Goal: Transaction & Acquisition: Purchase product/service

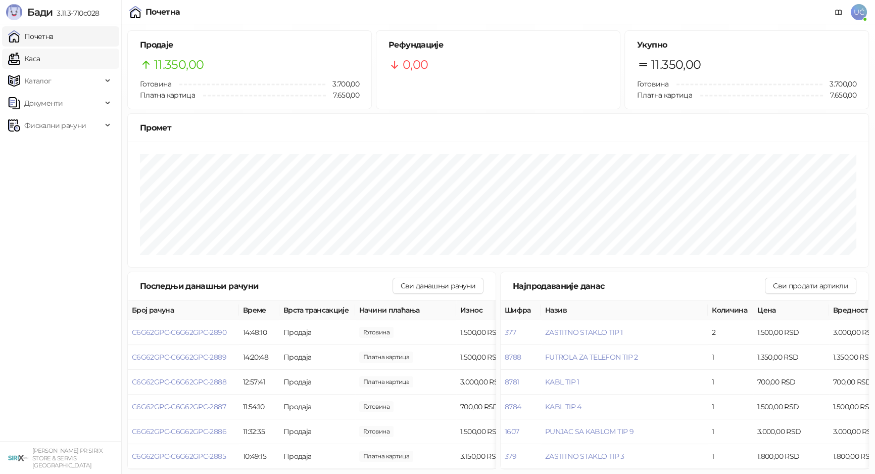
click at [40, 66] on link "Каса" at bounding box center [24, 59] width 32 height 20
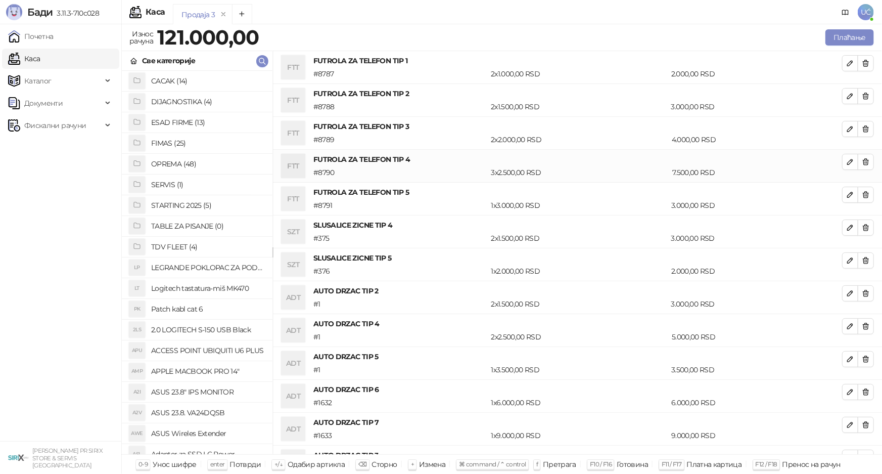
click at [189, 165] on h4 "OPREMA (48)" at bounding box center [207, 164] width 113 height 16
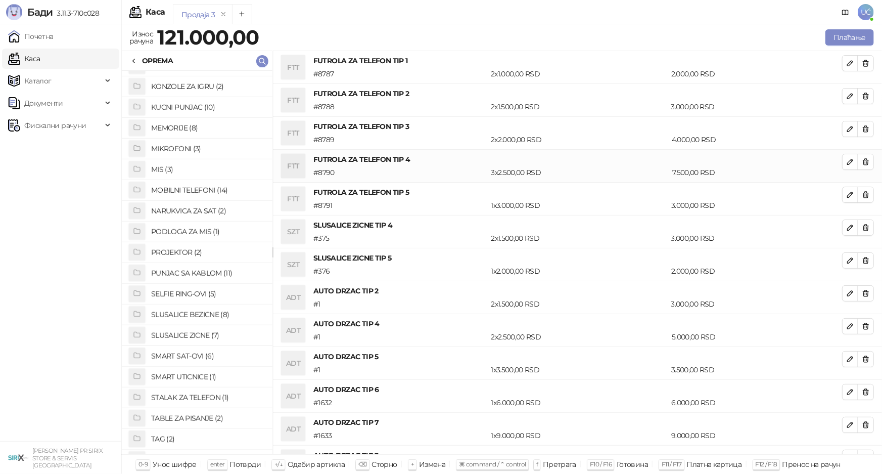
click at [203, 273] on h4 "PUNJAC SA KABLOM (11)" at bounding box center [207, 273] width 113 height 16
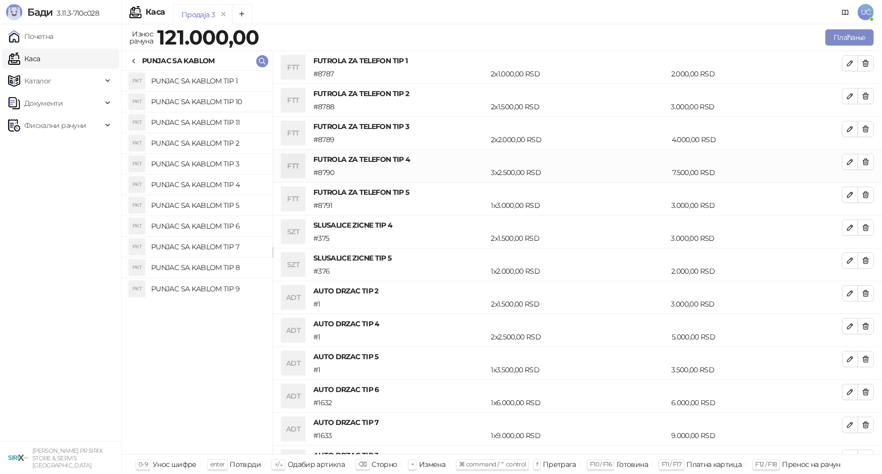
click at [218, 146] on h4 "PUNJAC SA KABLOM TIP 2" at bounding box center [207, 143] width 113 height 16
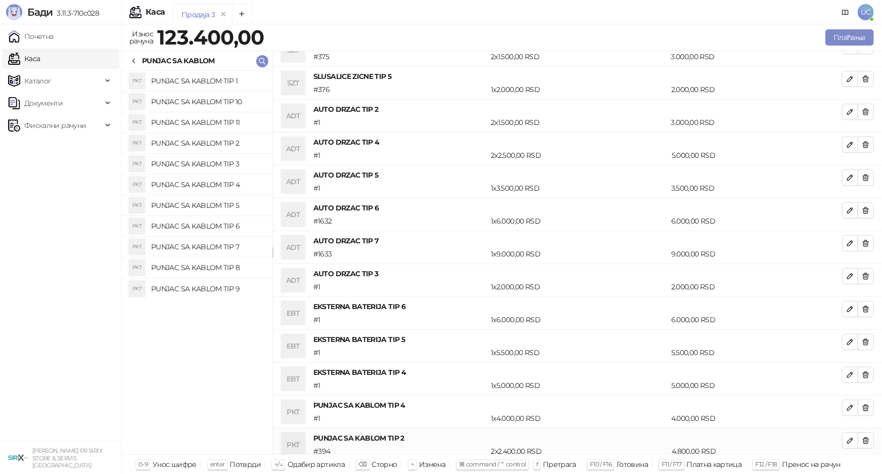
scroll to position [187, 0]
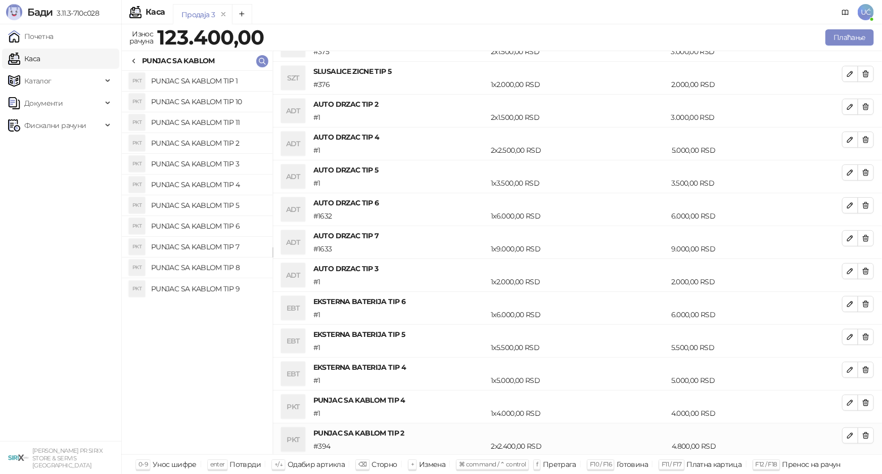
click at [217, 160] on h4 "PUNJAC SA KABLOM TIP 3" at bounding box center [207, 164] width 113 height 16
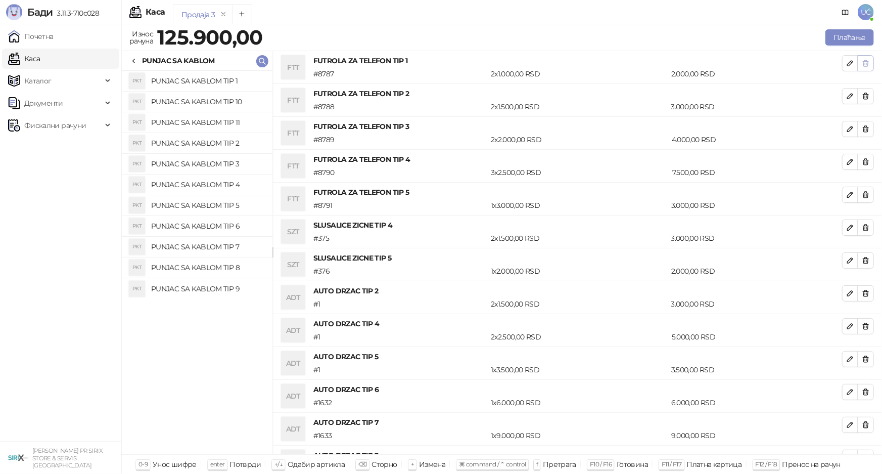
click at [862, 67] on span "button" at bounding box center [866, 63] width 8 height 10
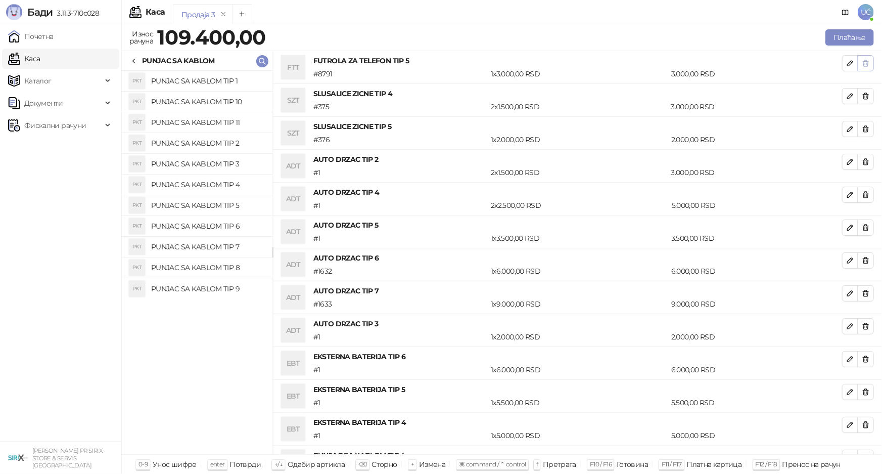
click at [862, 67] on span "button" at bounding box center [866, 63] width 8 height 10
click at [862, 91] on span "button" at bounding box center [866, 96] width 8 height 10
click at [862, 67] on span "button" at bounding box center [866, 63] width 8 height 10
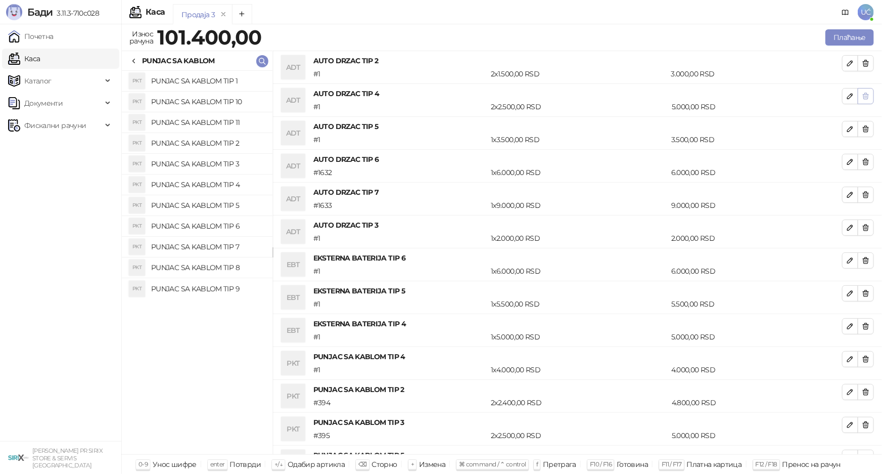
click at [862, 91] on span "button" at bounding box center [866, 96] width 8 height 10
click at [862, 67] on span "button" at bounding box center [866, 63] width 8 height 10
click at [862, 64] on icon "button" at bounding box center [866, 63] width 8 height 8
click at [862, 92] on icon "button" at bounding box center [866, 96] width 8 height 8
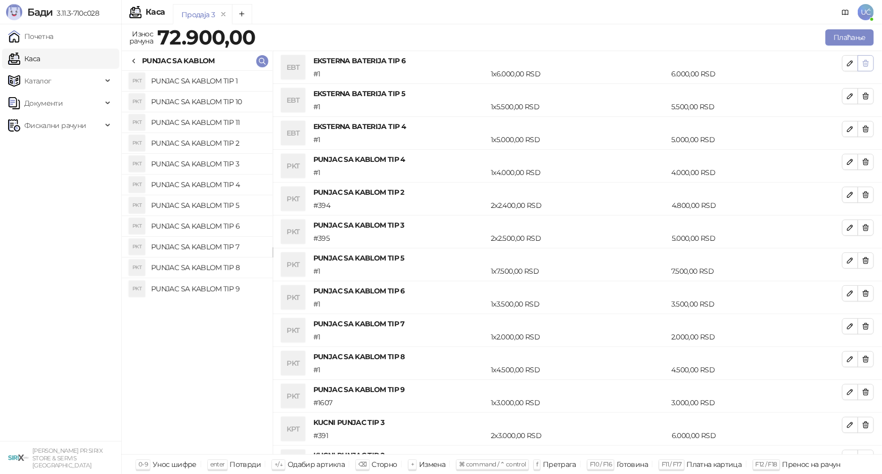
click at [862, 64] on icon "button" at bounding box center [866, 63] width 8 height 8
click at [862, 92] on icon "button" at bounding box center [866, 96] width 8 height 8
click at [862, 64] on icon "button" at bounding box center [866, 63] width 8 height 8
click at [862, 92] on icon "button" at bounding box center [866, 96] width 8 height 8
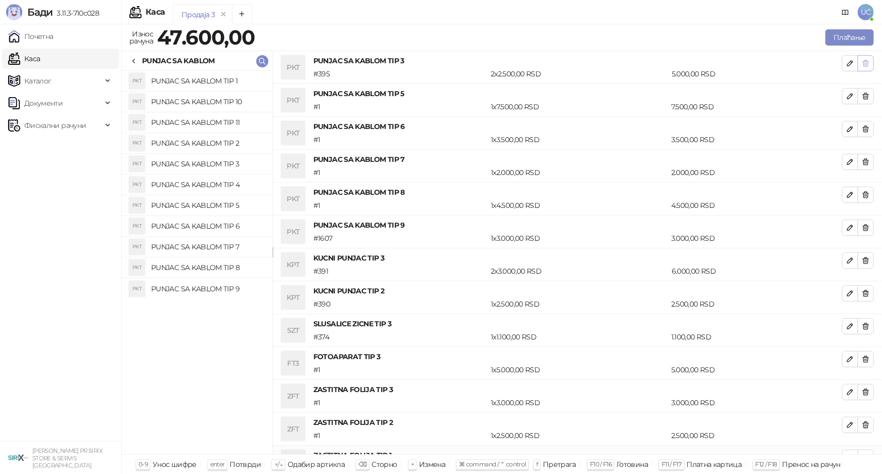
click at [862, 64] on icon "button" at bounding box center [866, 63] width 8 height 8
click at [860, 64] on button "button" at bounding box center [866, 63] width 16 height 16
click at [860, 88] on button "button" at bounding box center [866, 96] width 16 height 16
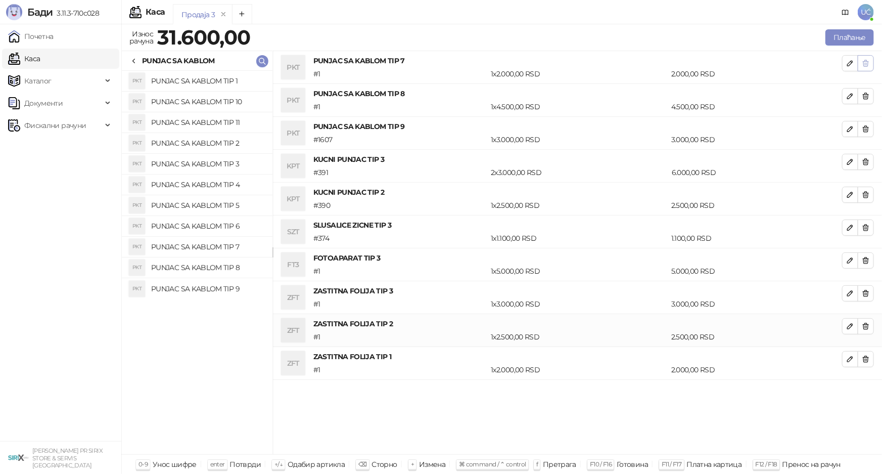
click at [860, 64] on button "button" at bounding box center [866, 63] width 16 height 16
click at [860, 88] on button "button" at bounding box center [866, 96] width 16 height 16
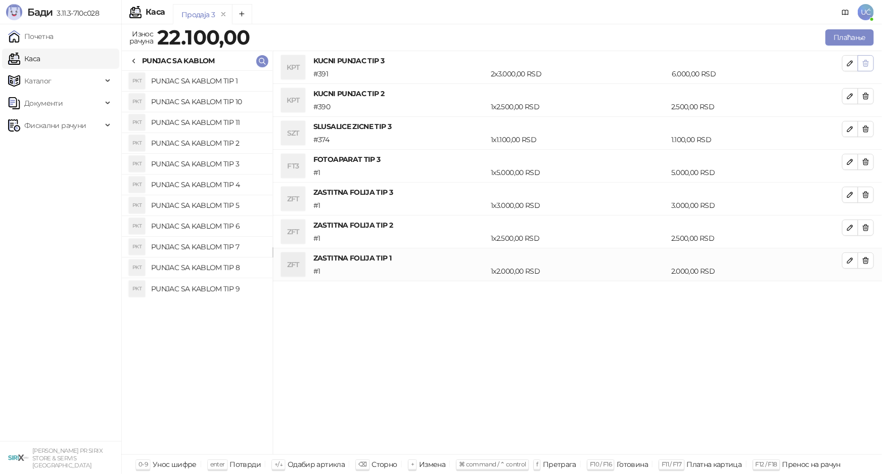
click at [860, 64] on button "button" at bounding box center [866, 63] width 16 height 16
click at [860, 88] on button "button" at bounding box center [866, 96] width 16 height 16
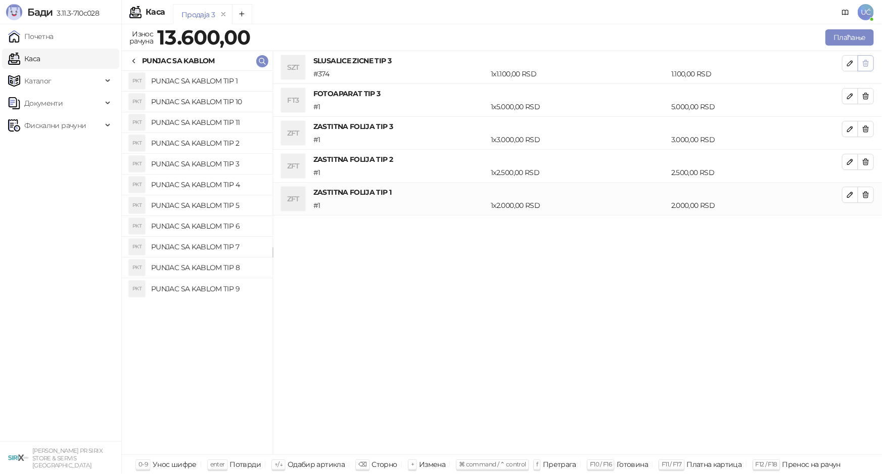
click at [860, 64] on button "button" at bounding box center [866, 63] width 16 height 16
click at [860, 88] on button "button" at bounding box center [866, 96] width 16 height 16
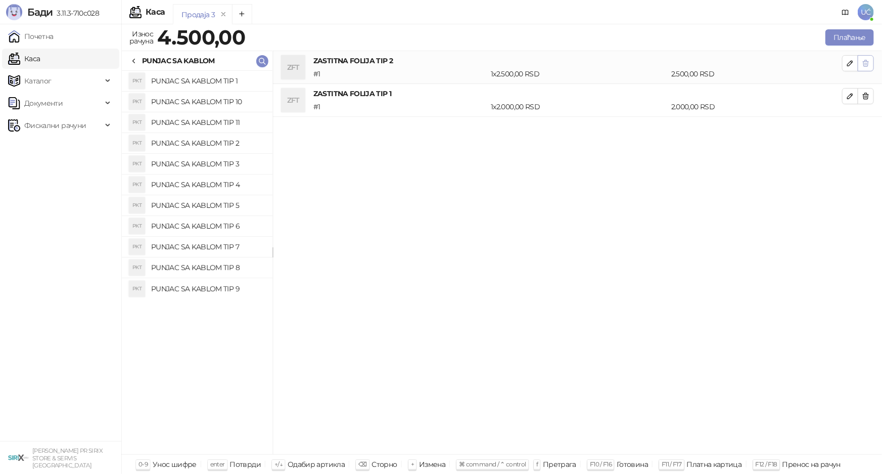
click at [860, 64] on button "button" at bounding box center [866, 63] width 16 height 16
